Goal: Task Accomplishment & Management: Manage account settings

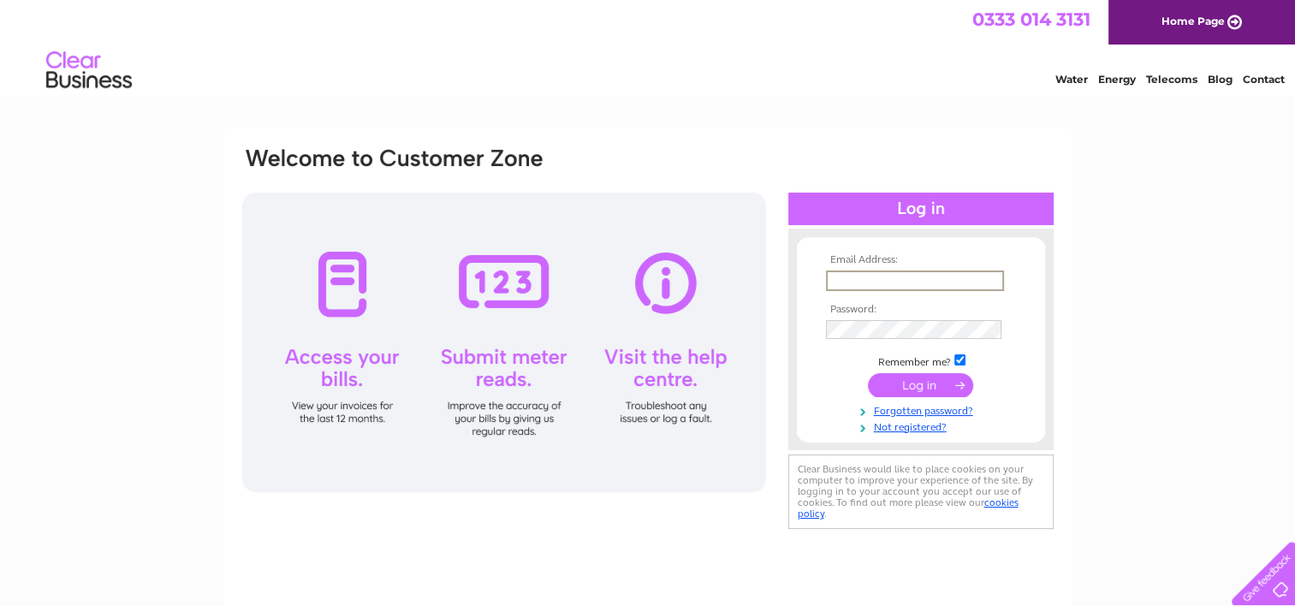
click at [893, 276] on input "text" at bounding box center [915, 280] width 178 height 21
type input "jonesashtree@hotmail.com"
click at [923, 381] on input "submit" at bounding box center [920, 383] width 105 height 24
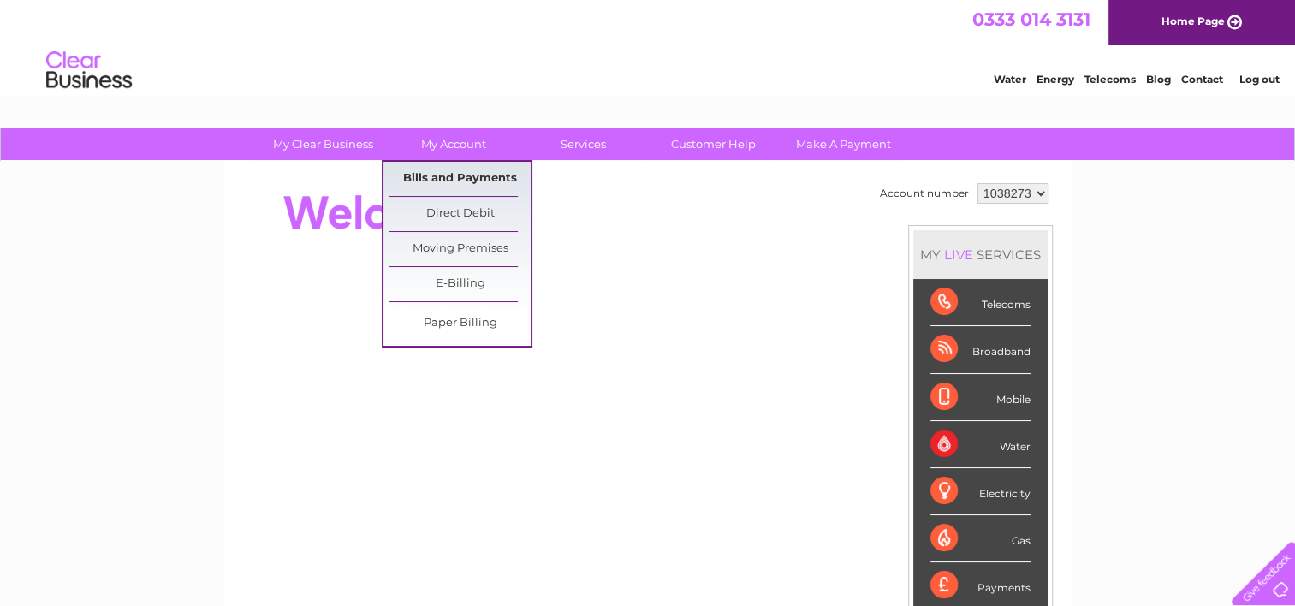
click at [459, 175] on link "Bills and Payments" at bounding box center [459, 179] width 141 height 34
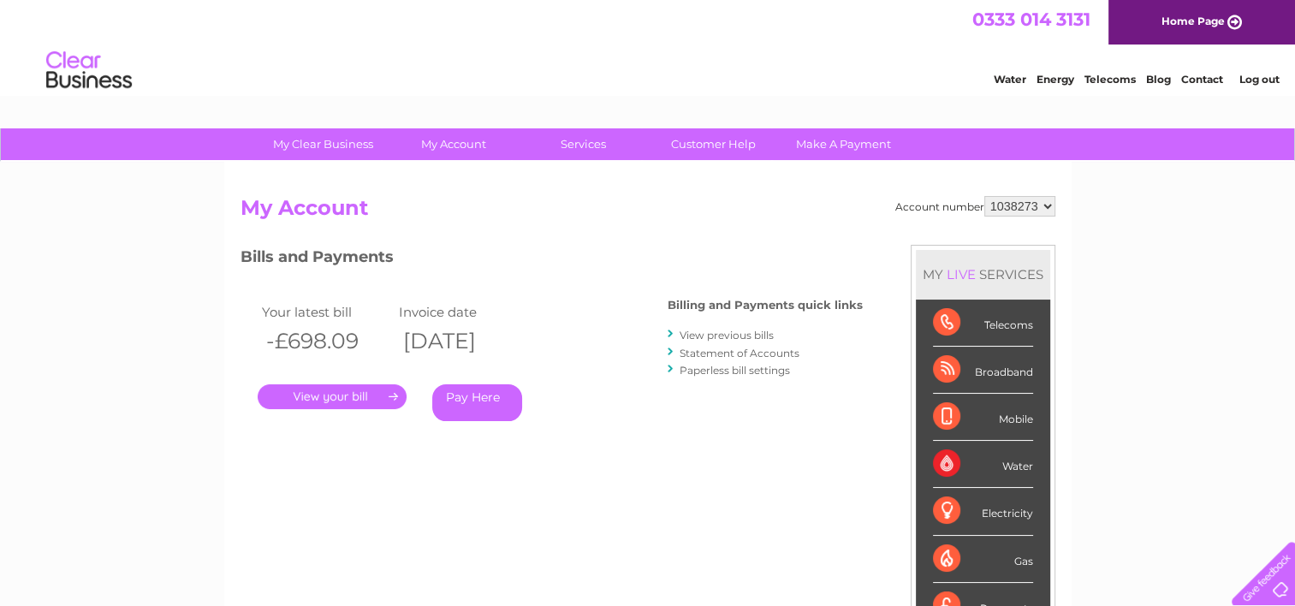
click at [356, 387] on link "." at bounding box center [332, 396] width 149 height 25
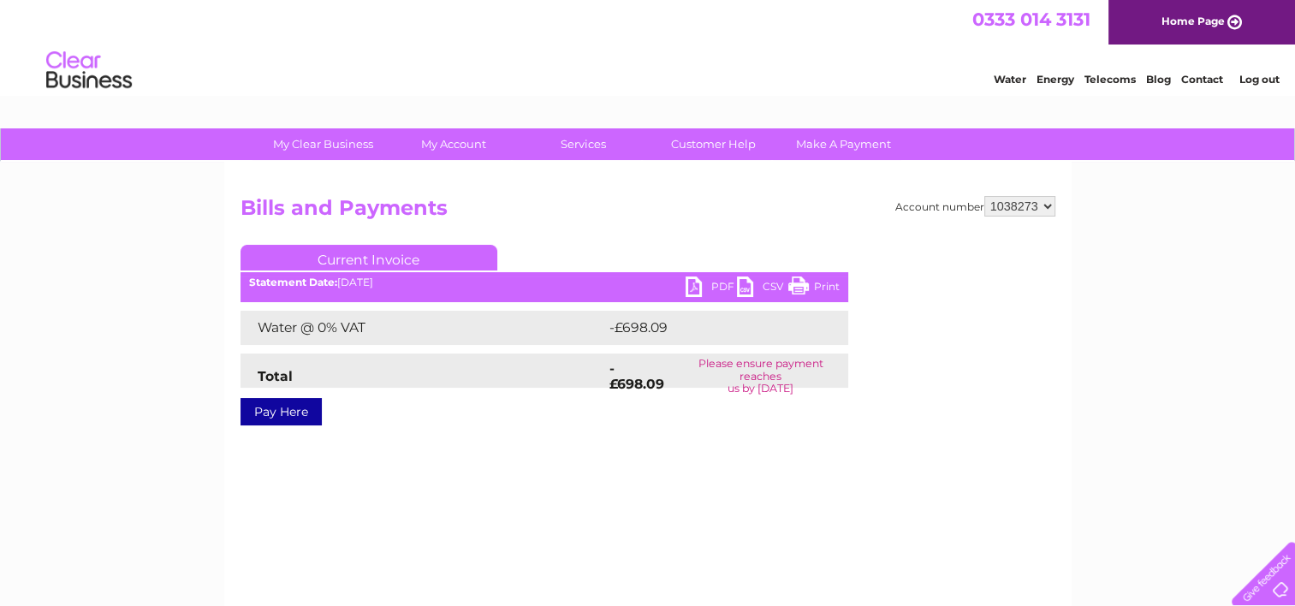
click at [697, 284] on link "PDF" at bounding box center [710, 288] width 51 height 25
